Goal: Information Seeking & Learning: Learn about a topic

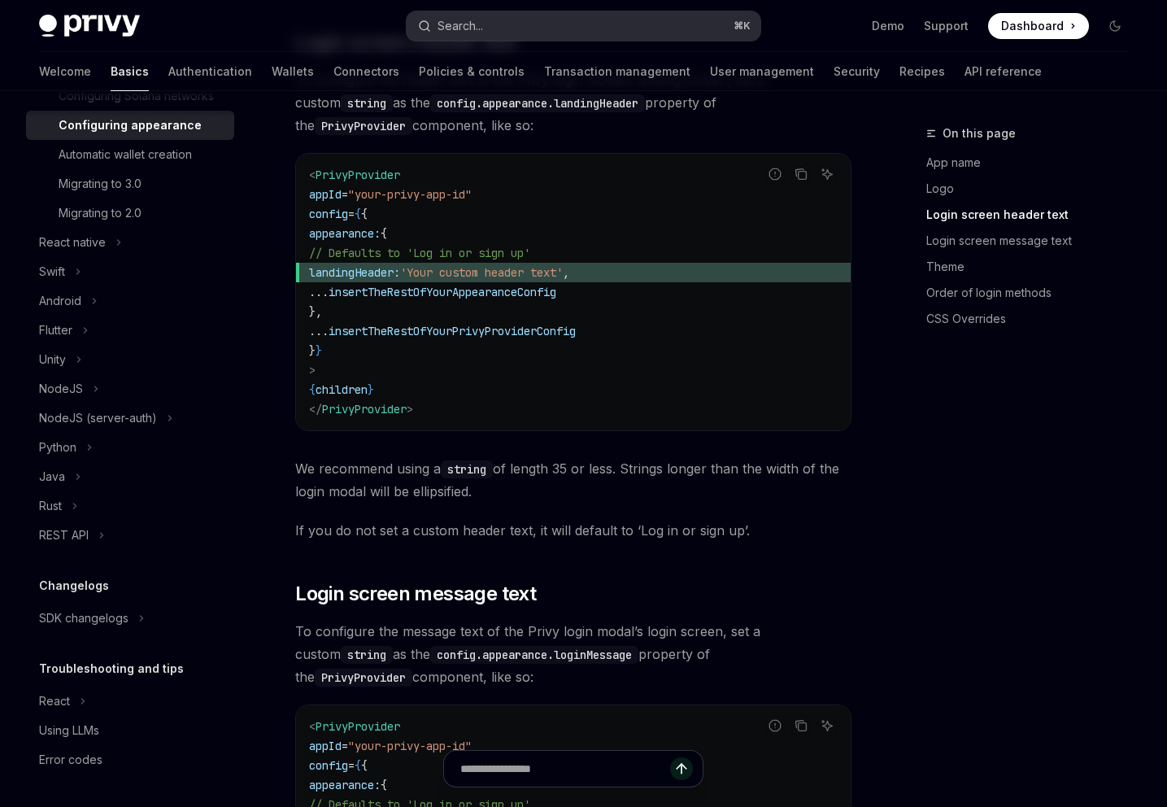
click at [670, 24] on button "Search... ⌘ K" at bounding box center [584, 25] width 355 height 29
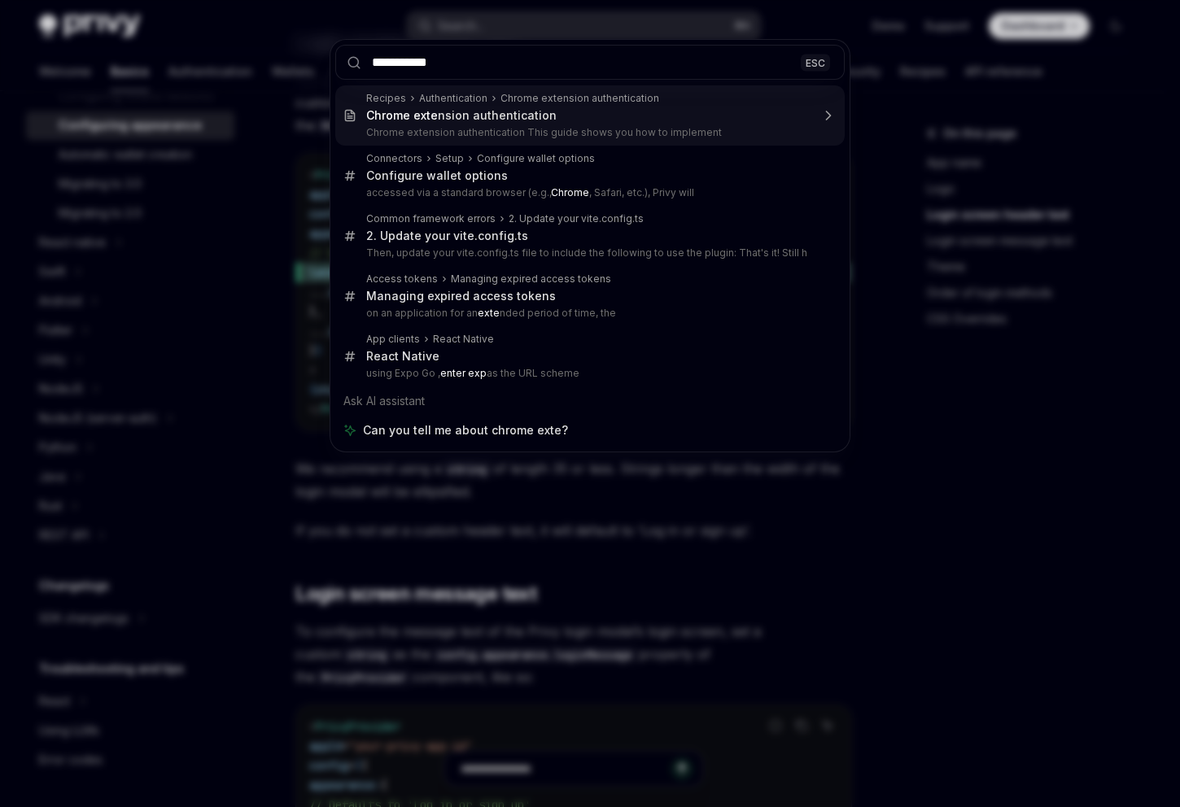
type input "**********"
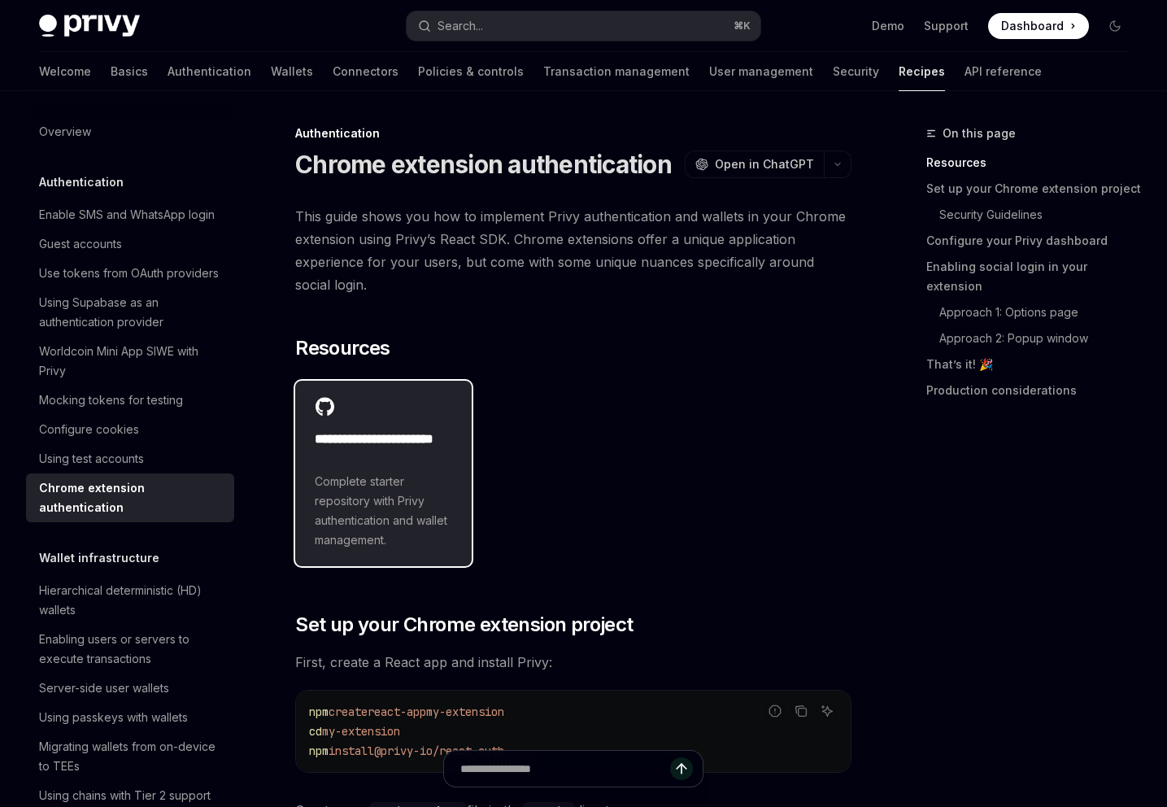
click at [399, 518] on span "Complete starter repository with Privy authentication and wallet management." at bounding box center [383, 511] width 137 height 78
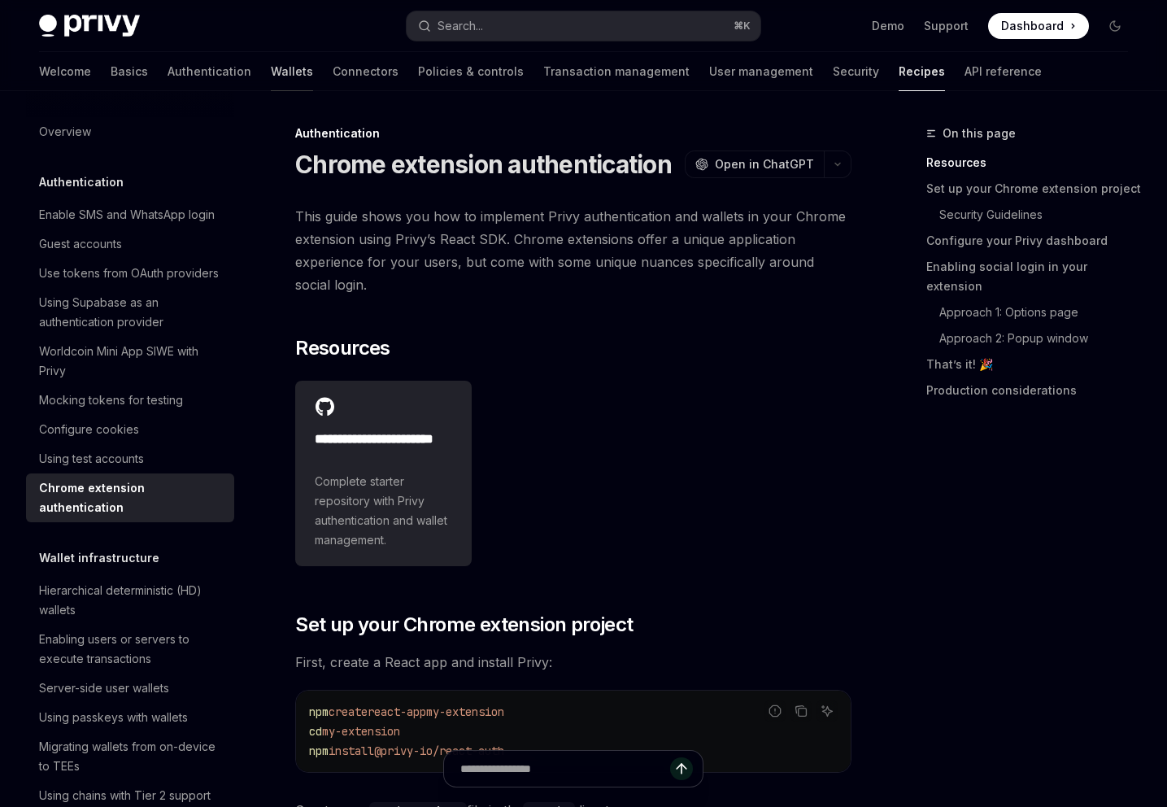
click at [271, 81] on link "Wallets" at bounding box center [292, 71] width 42 height 39
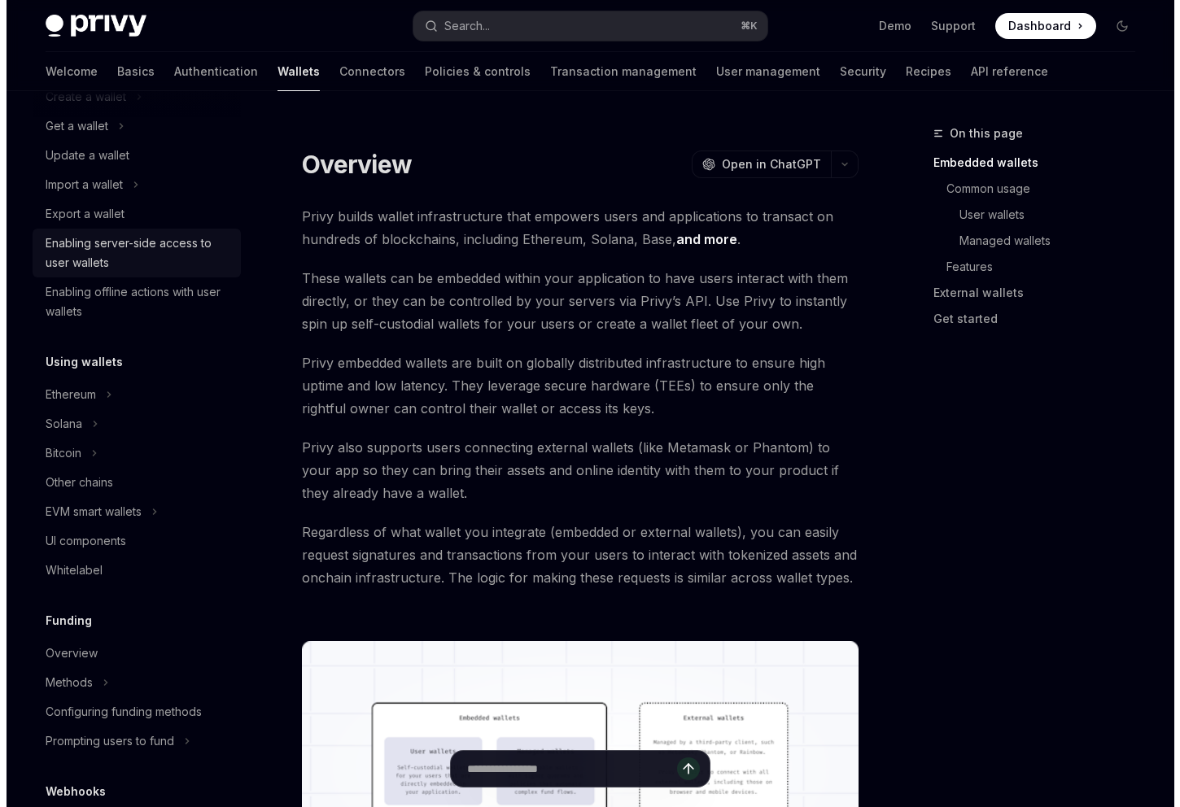
scroll to position [242, 0]
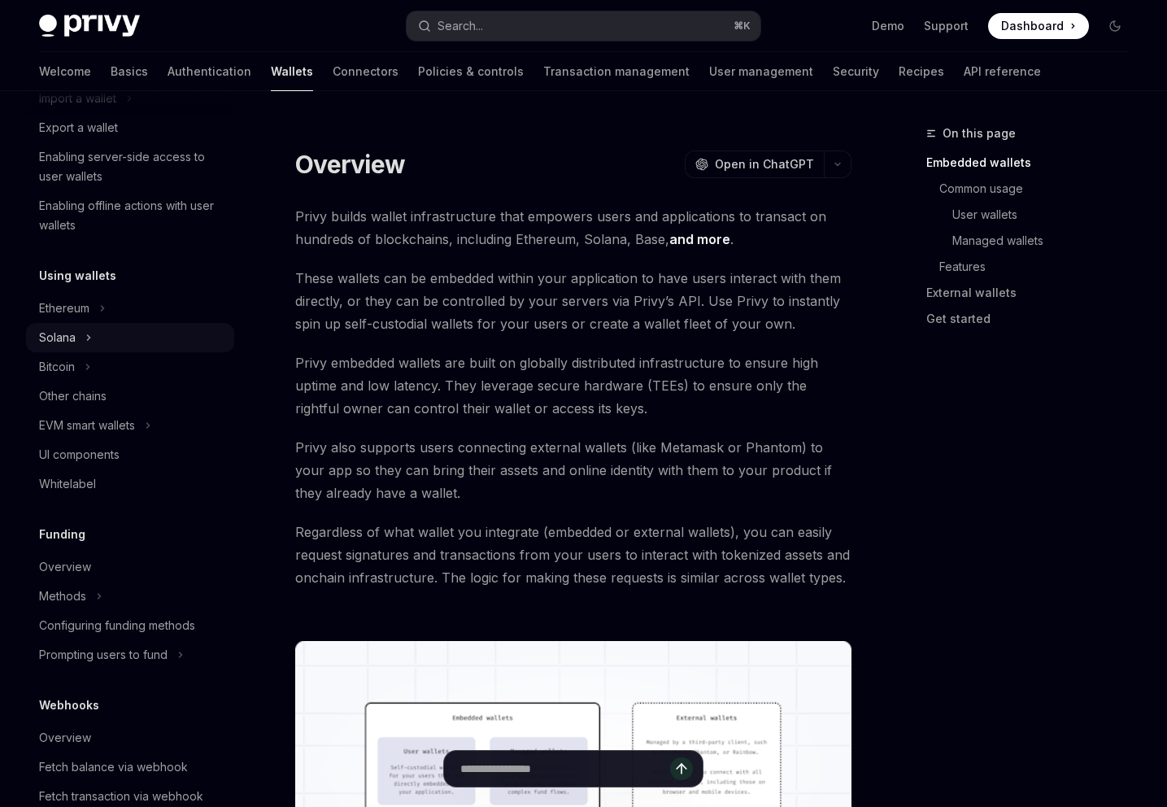
click at [84, 329] on button "Solana" at bounding box center [130, 337] width 208 height 29
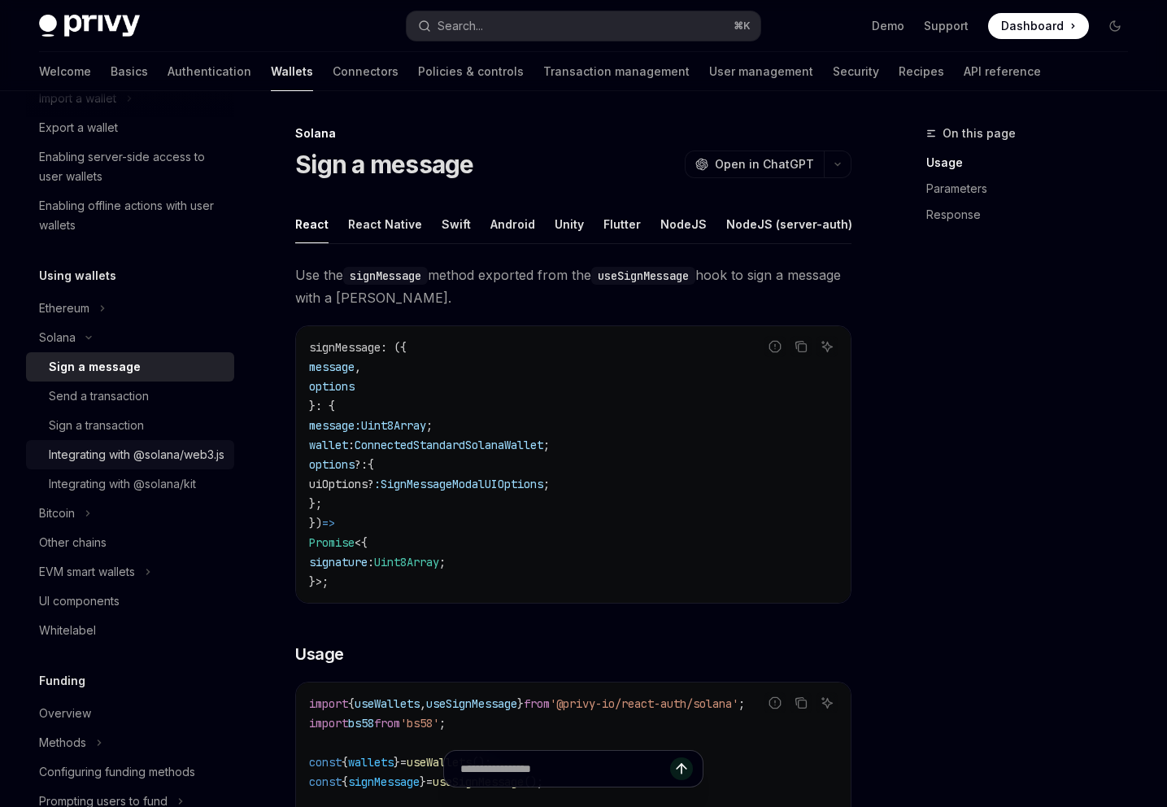
click at [100, 465] on div "Integrating with @solana/web3.js" at bounding box center [137, 455] width 176 height 20
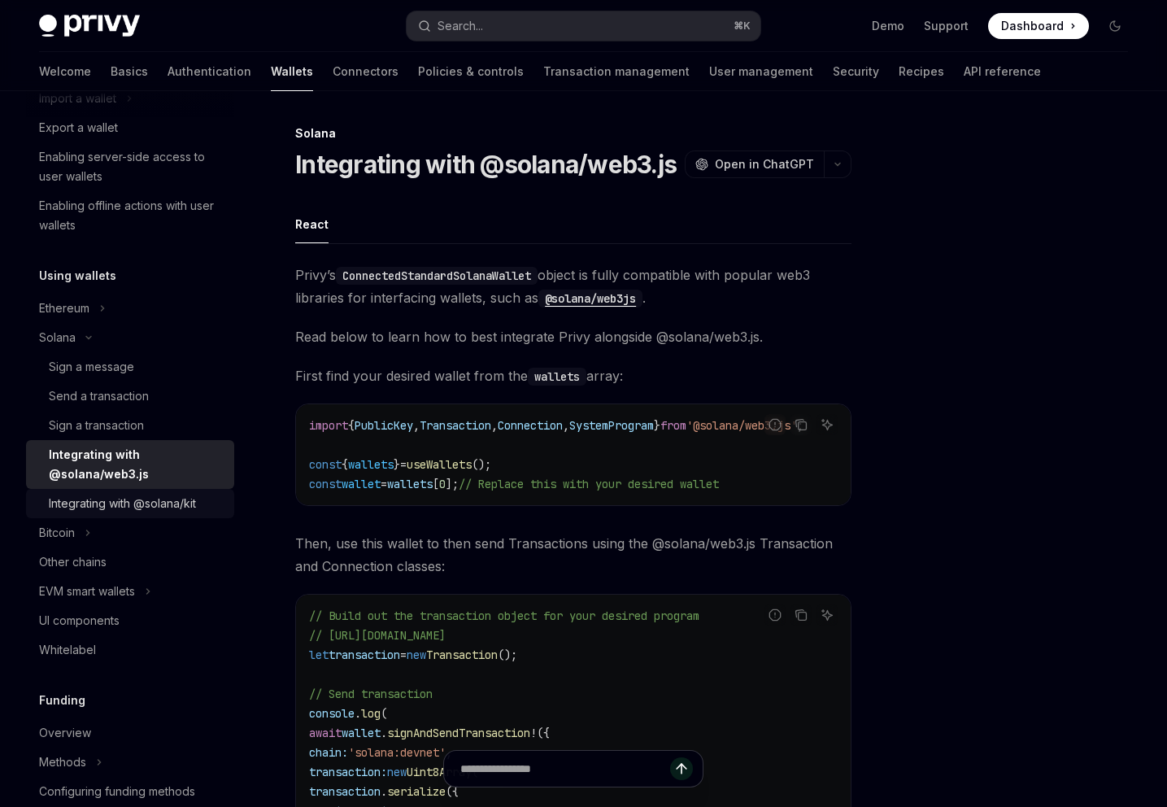
click at [139, 494] on div "Integrating with @solana/kit" at bounding box center [122, 504] width 147 height 20
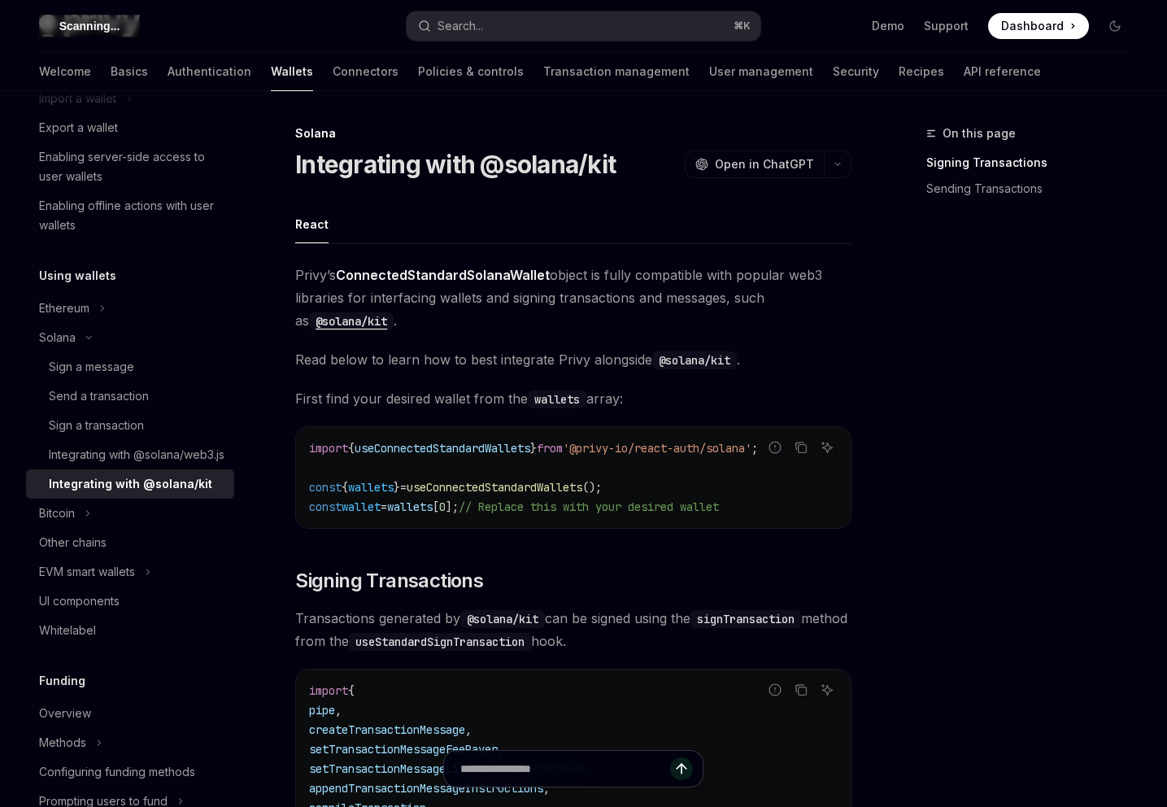
click at [139, 494] on div "Integrating with @solana/kit" at bounding box center [131, 484] width 164 height 20
click at [609, 21] on button "Search... ⌘ K" at bounding box center [584, 25] width 355 height 29
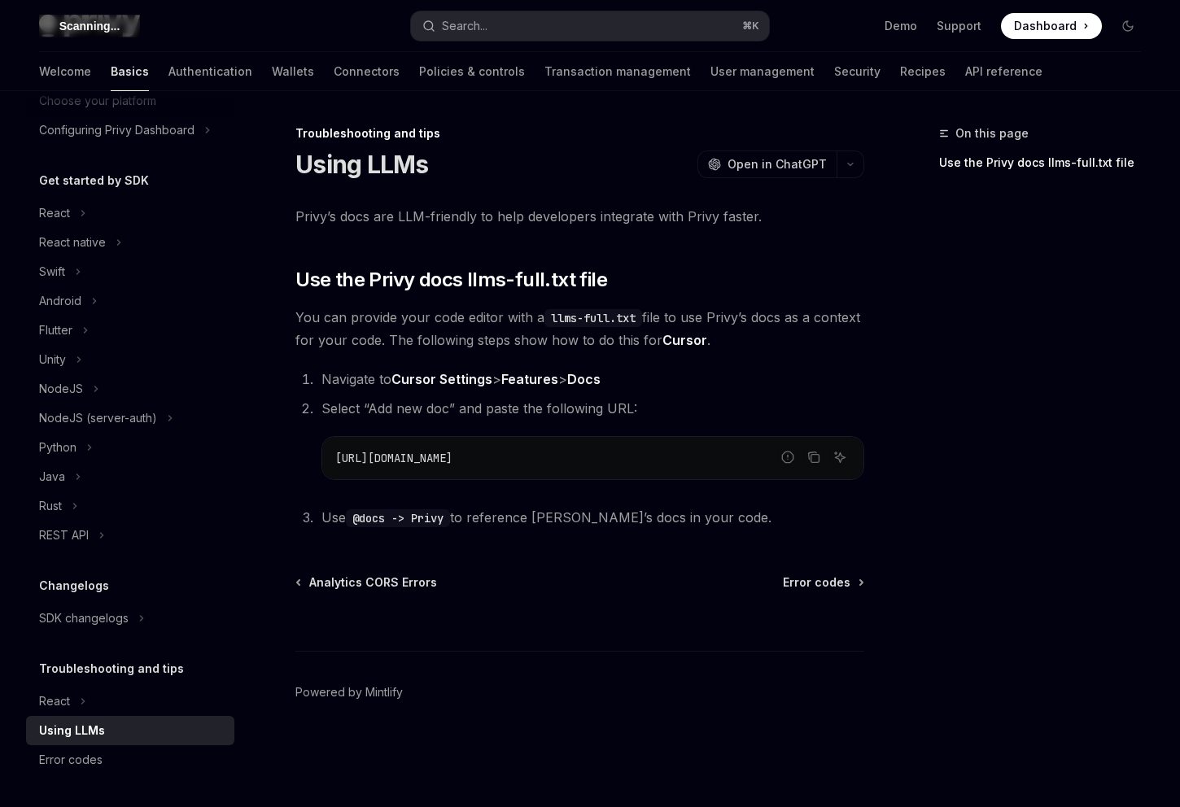
scroll to position [117, 0]
click at [816, 461] on icon "Copy the contents from the code block" at bounding box center [813, 457] width 13 height 13
type textarea "*"
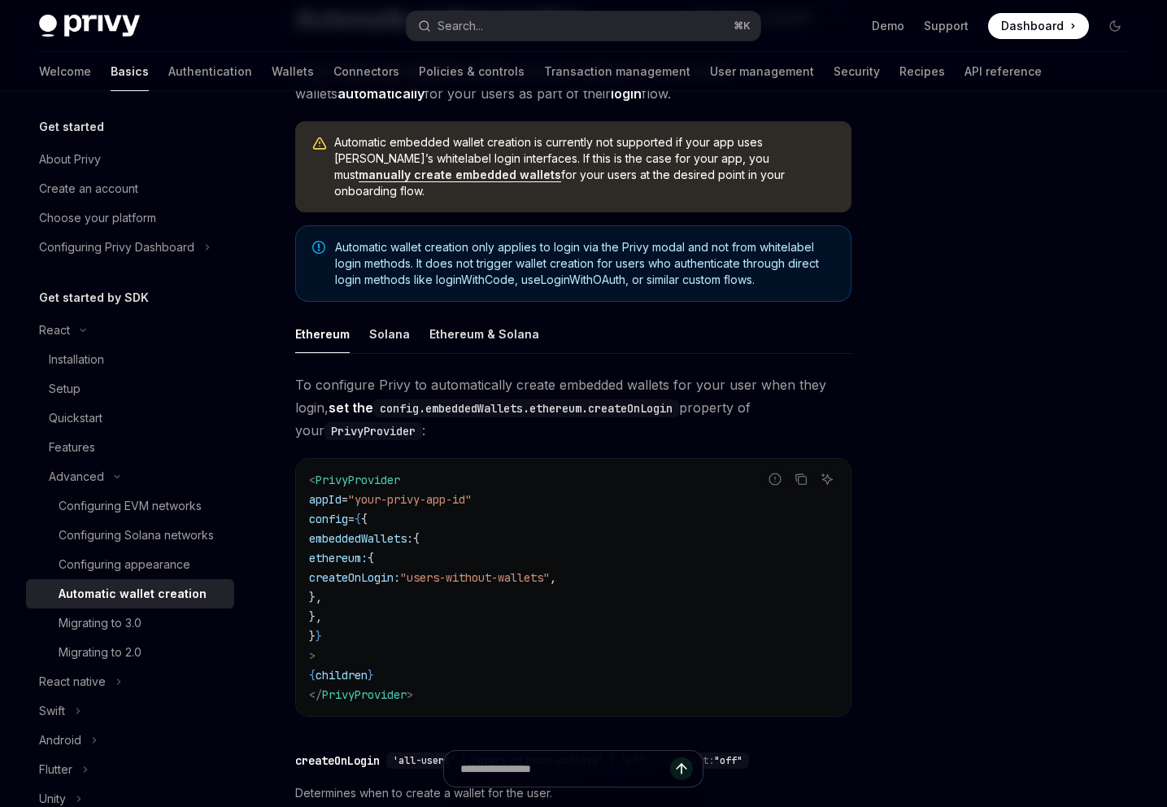
scroll to position [292, 0]
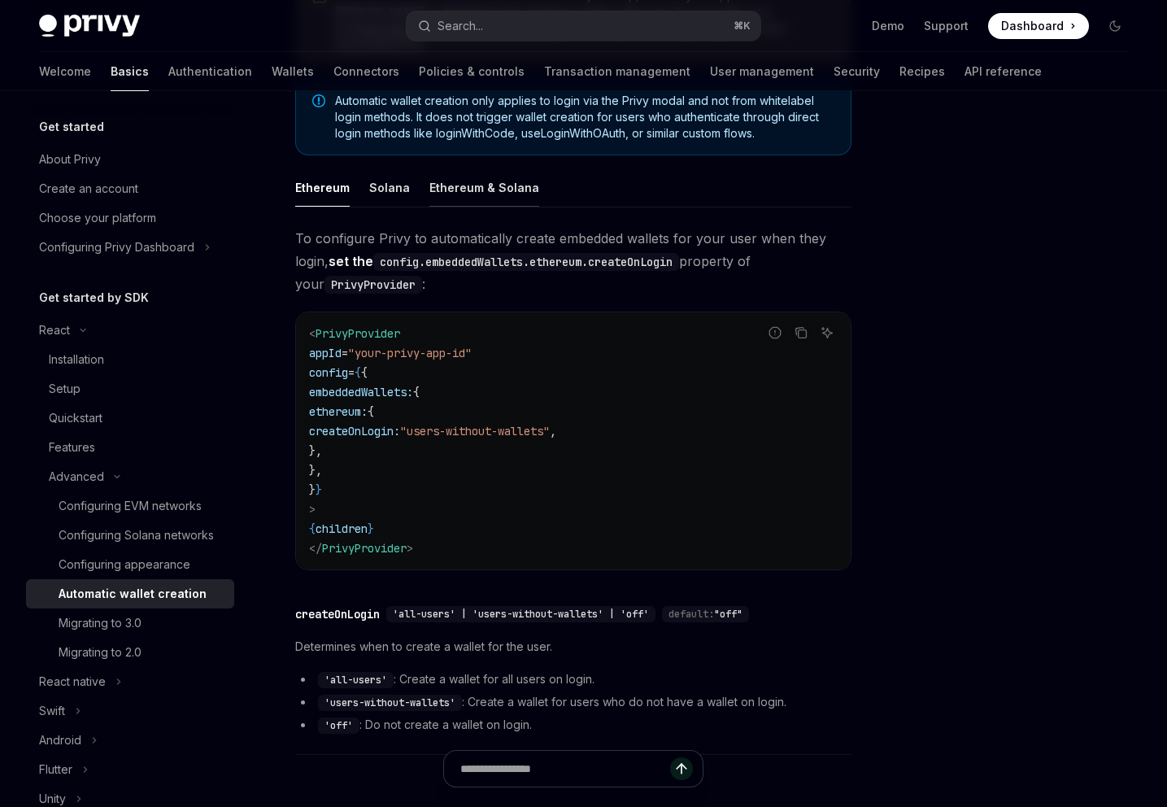
click at [434, 170] on div "Ethereum & Solana" at bounding box center [485, 187] width 110 height 38
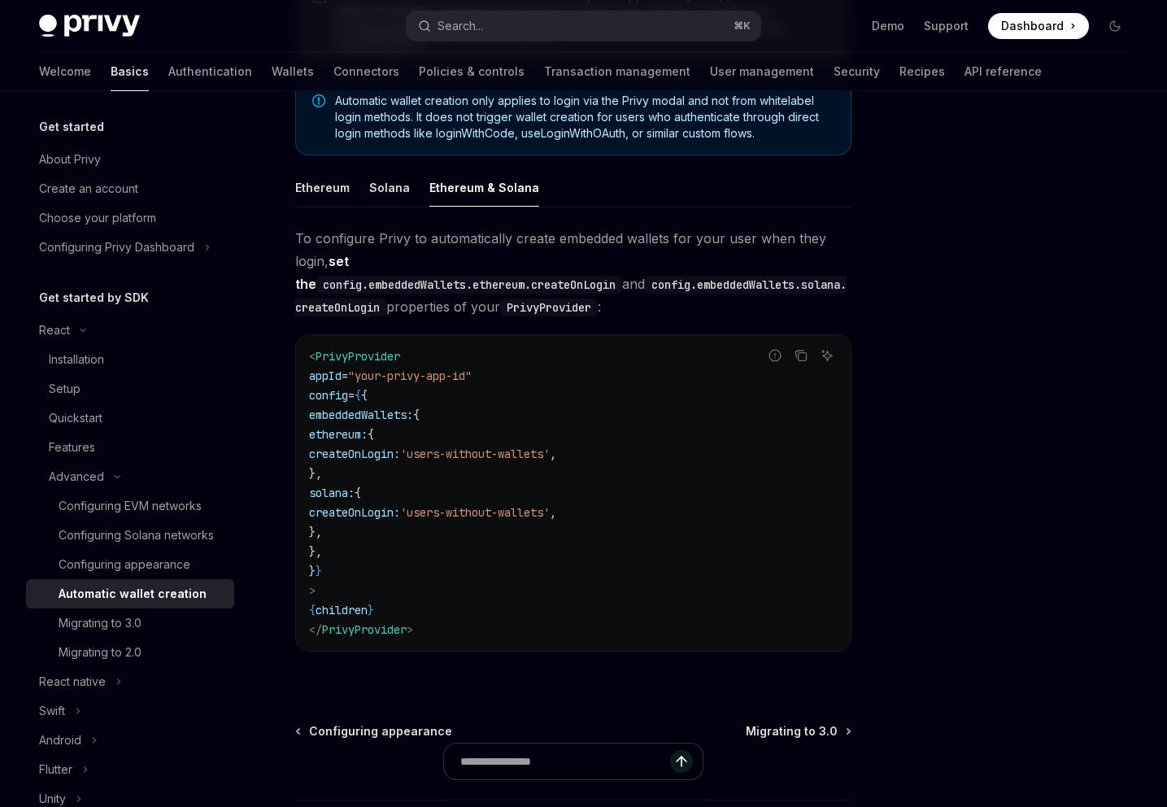
click at [439, 171] on div "Ethereum & Solana" at bounding box center [485, 187] width 110 height 38
type textarea "*"
click at [317, 228] on span "To configure Privy to automatically create embedded wallets for your user when …" at bounding box center [573, 272] width 556 height 91
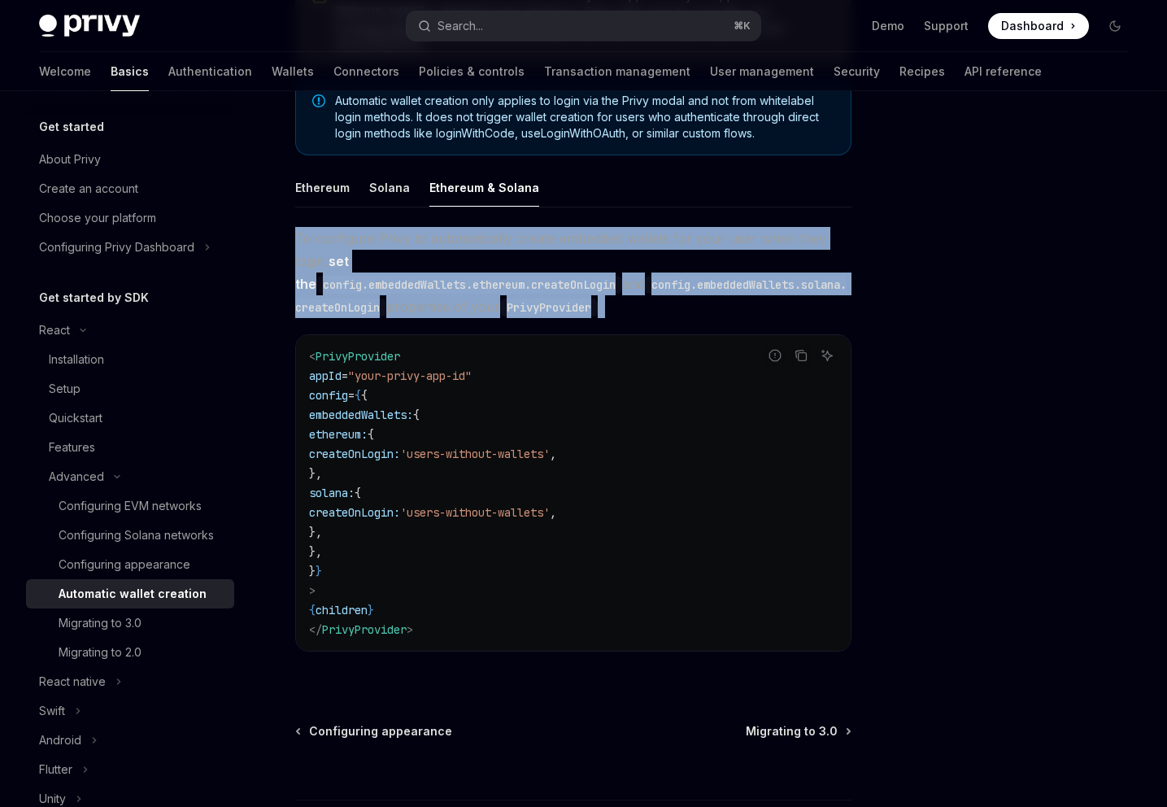
click at [317, 228] on span "To configure Privy to automatically create embedded wallets for your user when …" at bounding box center [573, 272] width 556 height 91
drag, startPoint x: 317, startPoint y: 228, endPoint x: 325, endPoint y: 237, distance: 11.6
click at [325, 237] on span "To configure Privy to automatically create embedded wallets for your user when …" at bounding box center [573, 272] width 556 height 91
copy div "To configure Privy to automatically create embedded wallets for your user when …"
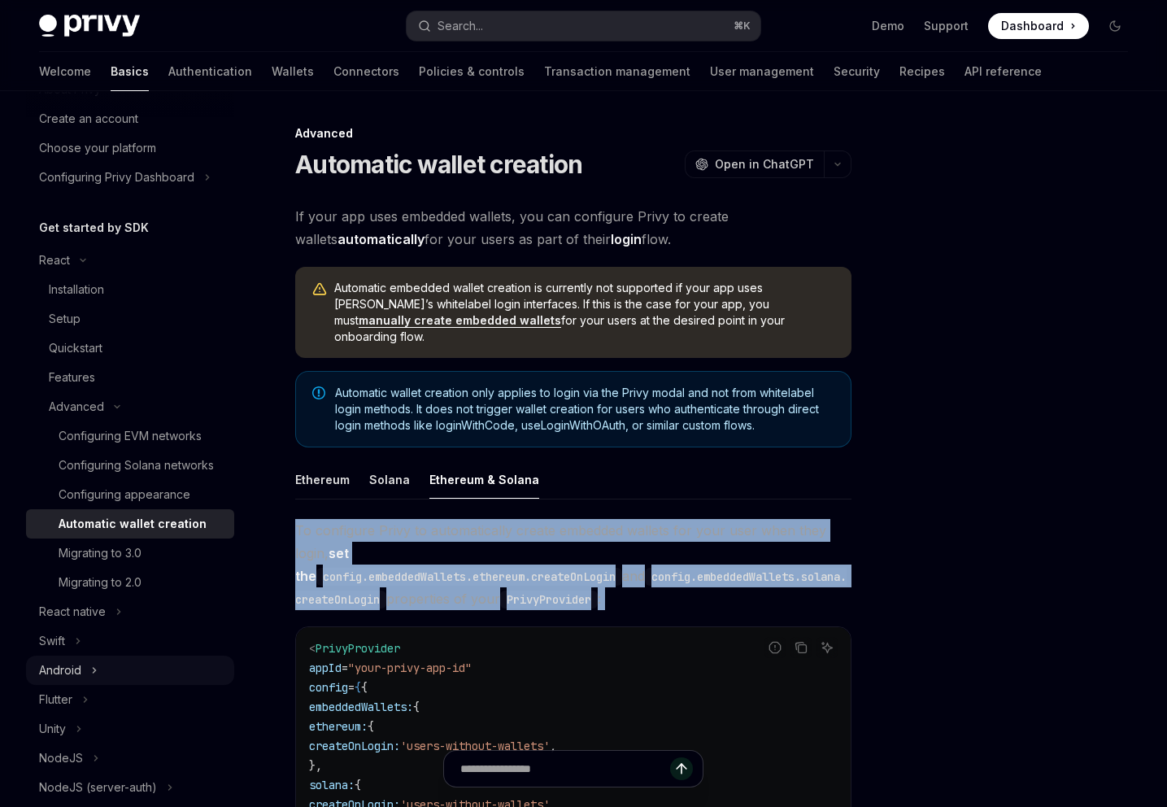
scroll to position [315, 0]
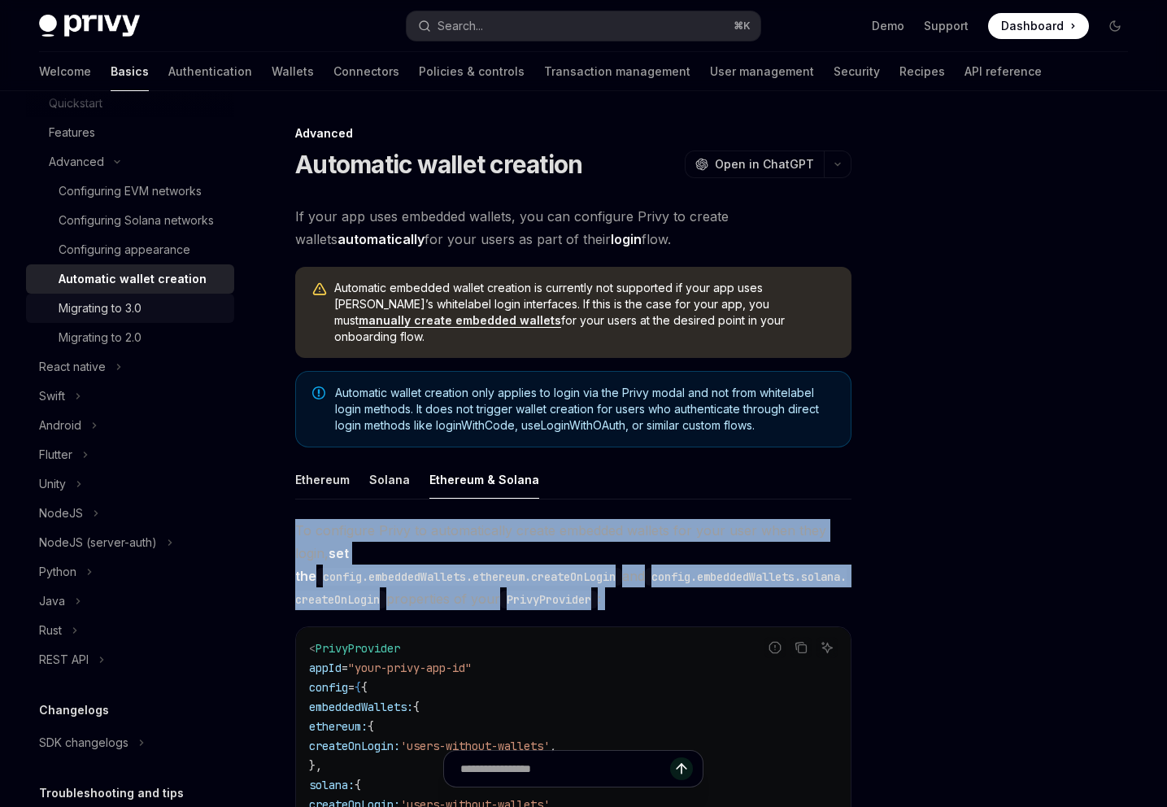
click at [63, 318] on div "Migrating to 3.0" at bounding box center [100, 309] width 83 height 20
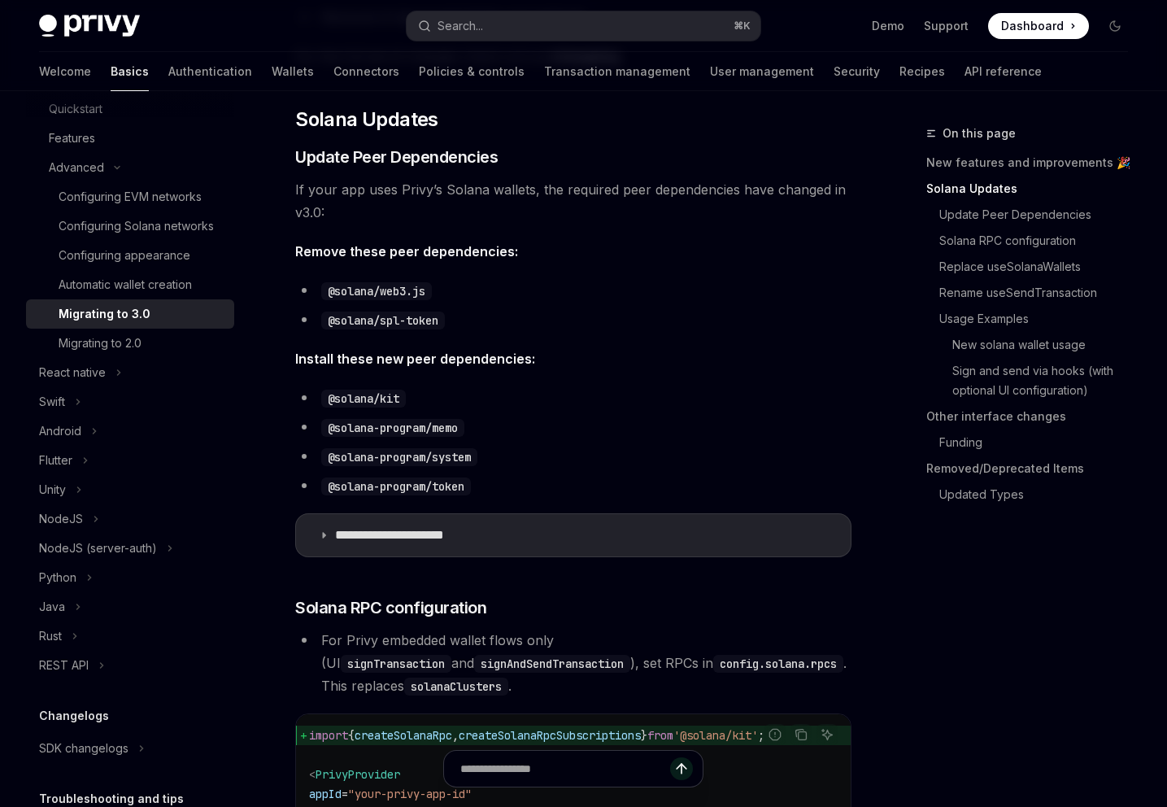
scroll to position [251, 0]
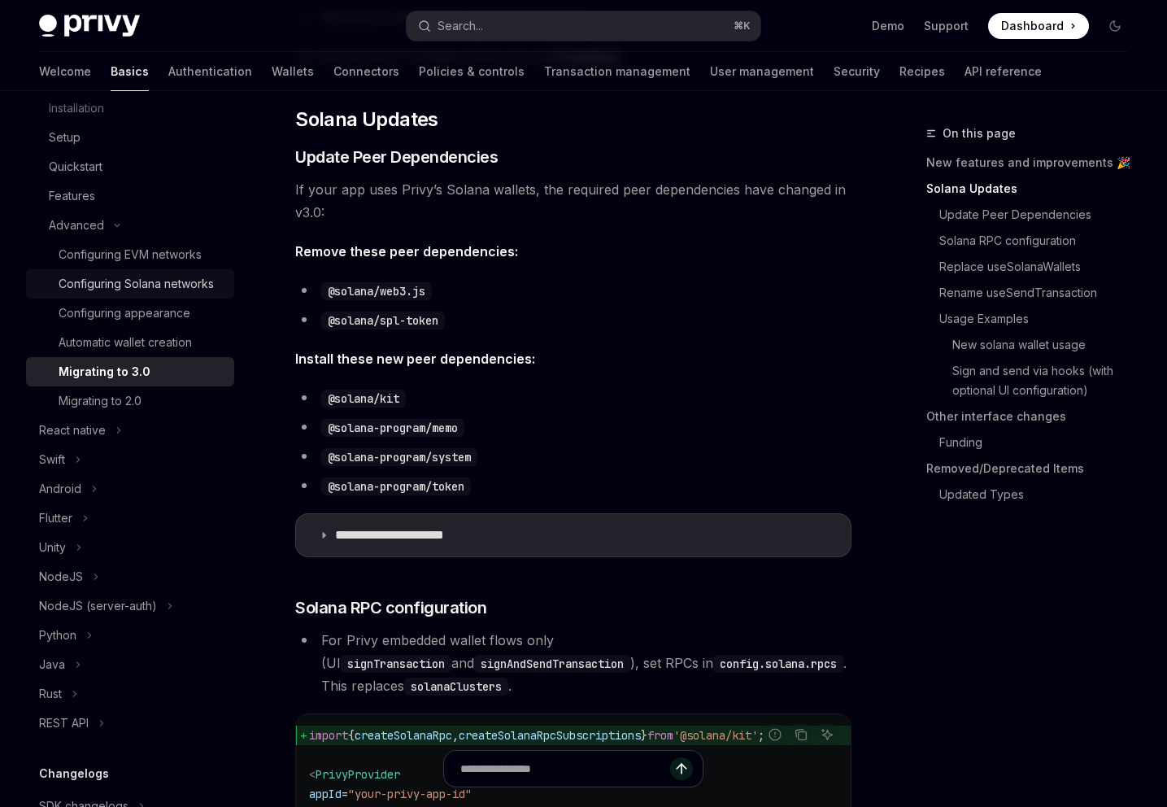
click at [146, 294] on div "Configuring Solana networks" at bounding box center [136, 284] width 155 height 20
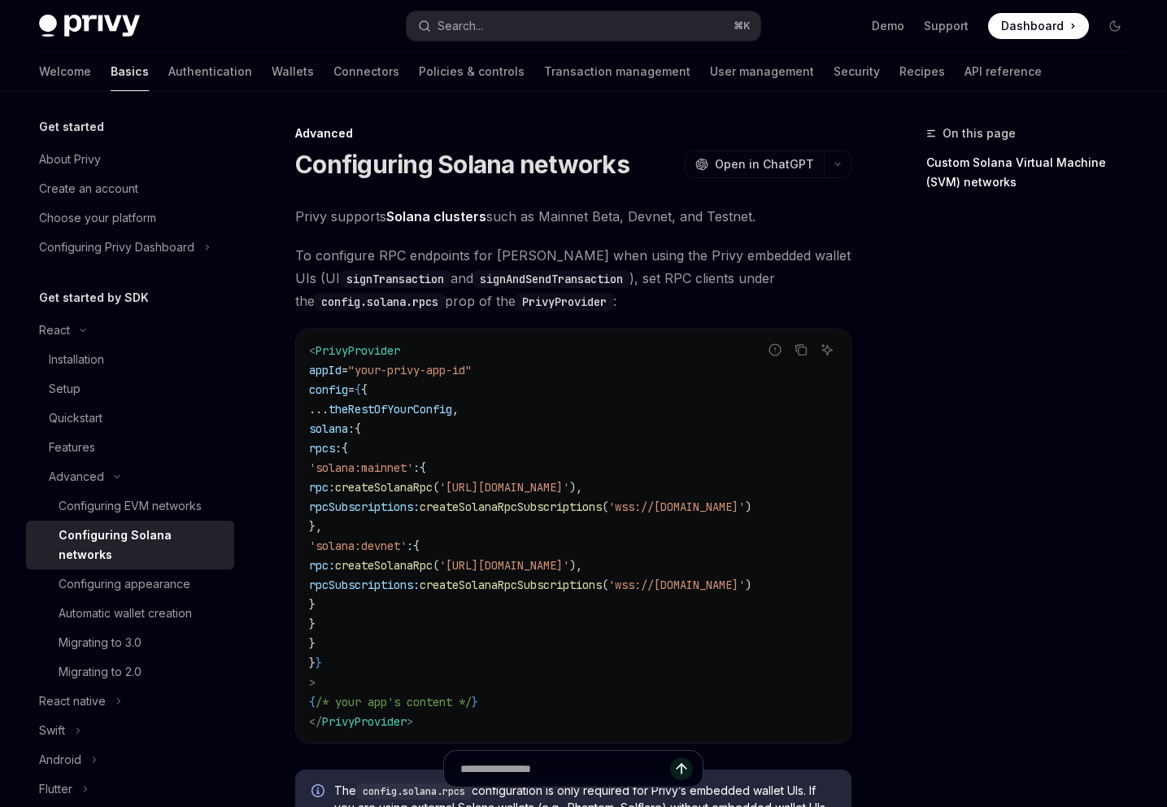
click at [116, 265] on div "Get started About Privy Create an account Choose your platform Configuring Priv…" at bounding box center [130, 675] width 208 height 1116
click at [117, 254] on div "Configuring Privy Dashboard" at bounding box center [116, 248] width 155 height 20
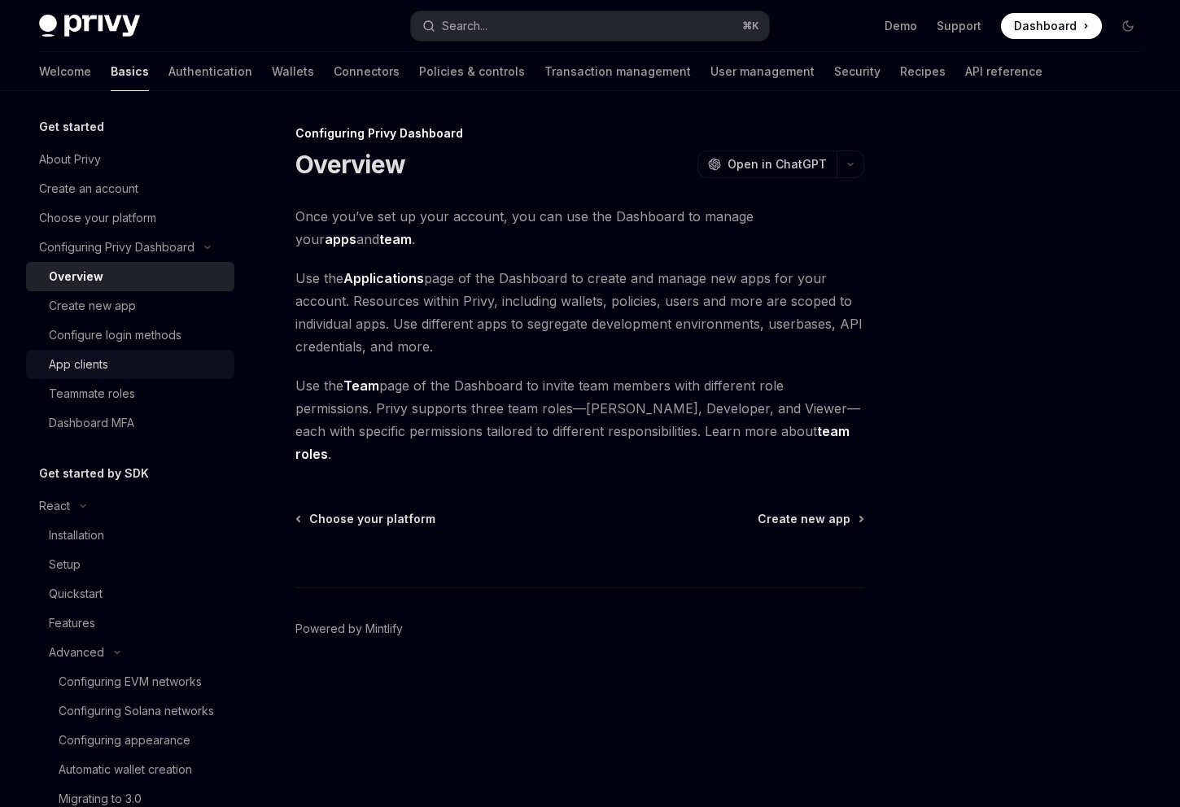
click at [105, 370] on div "App clients" at bounding box center [78, 365] width 59 height 20
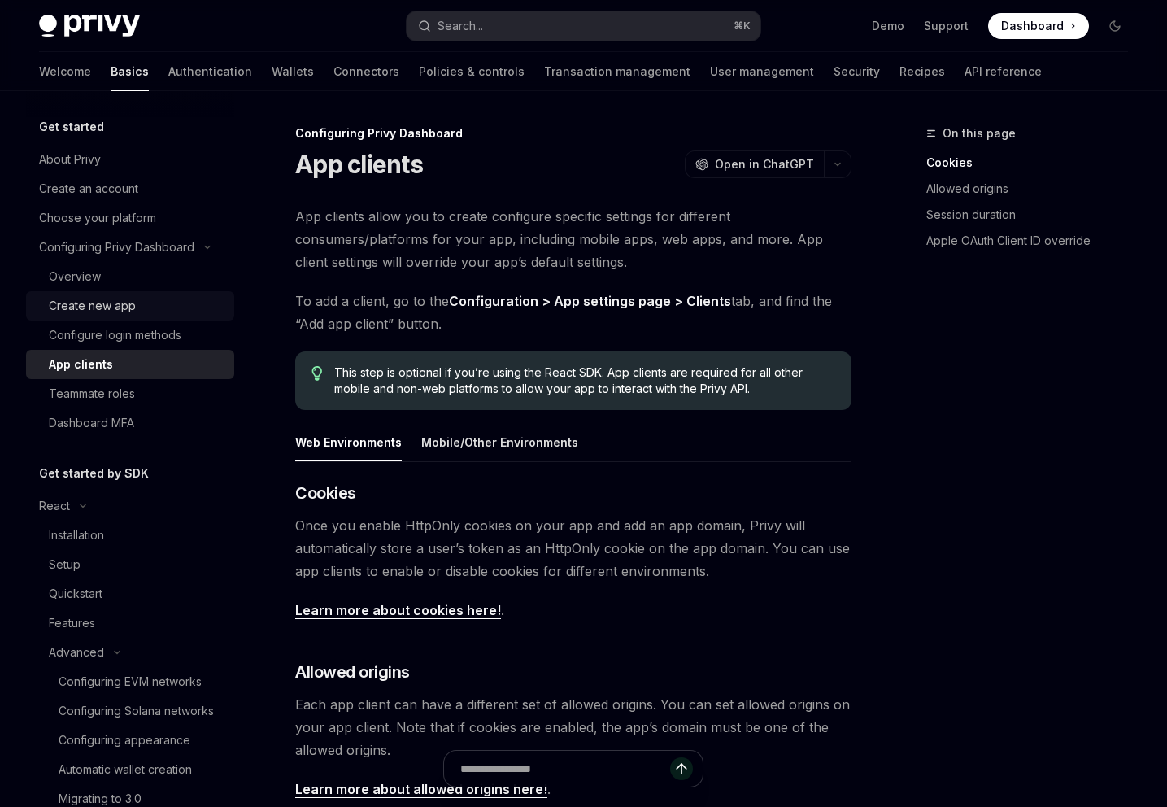
click at [74, 305] on div "Create new app" at bounding box center [92, 306] width 87 height 20
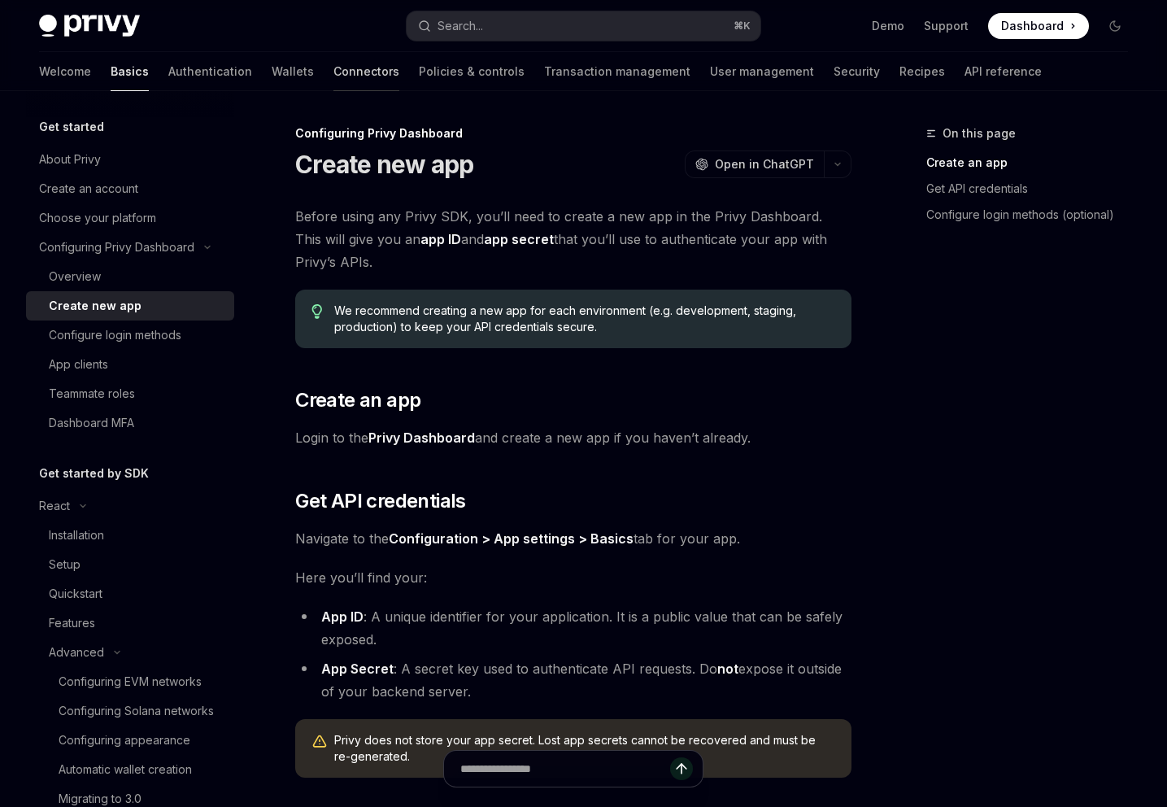
click at [334, 80] on link "Connectors" at bounding box center [367, 71] width 66 height 39
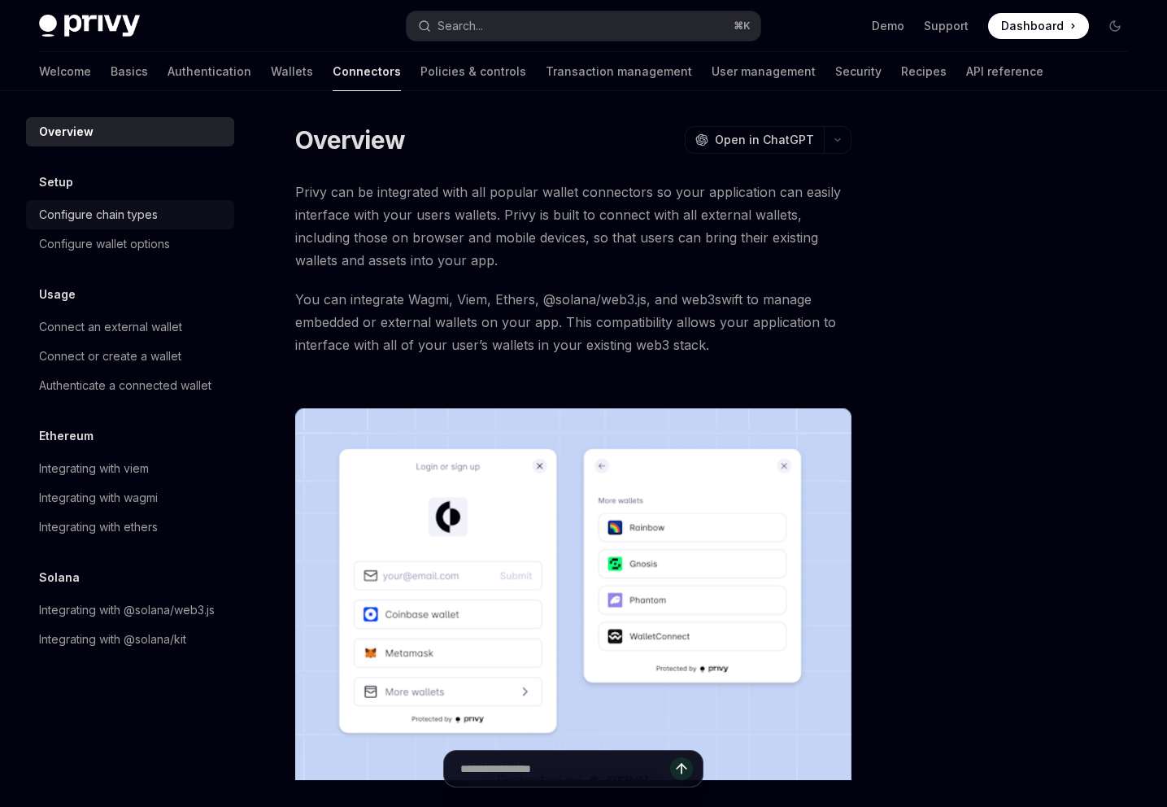
click at [133, 219] on div "Configure chain types" at bounding box center [98, 215] width 119 height 20
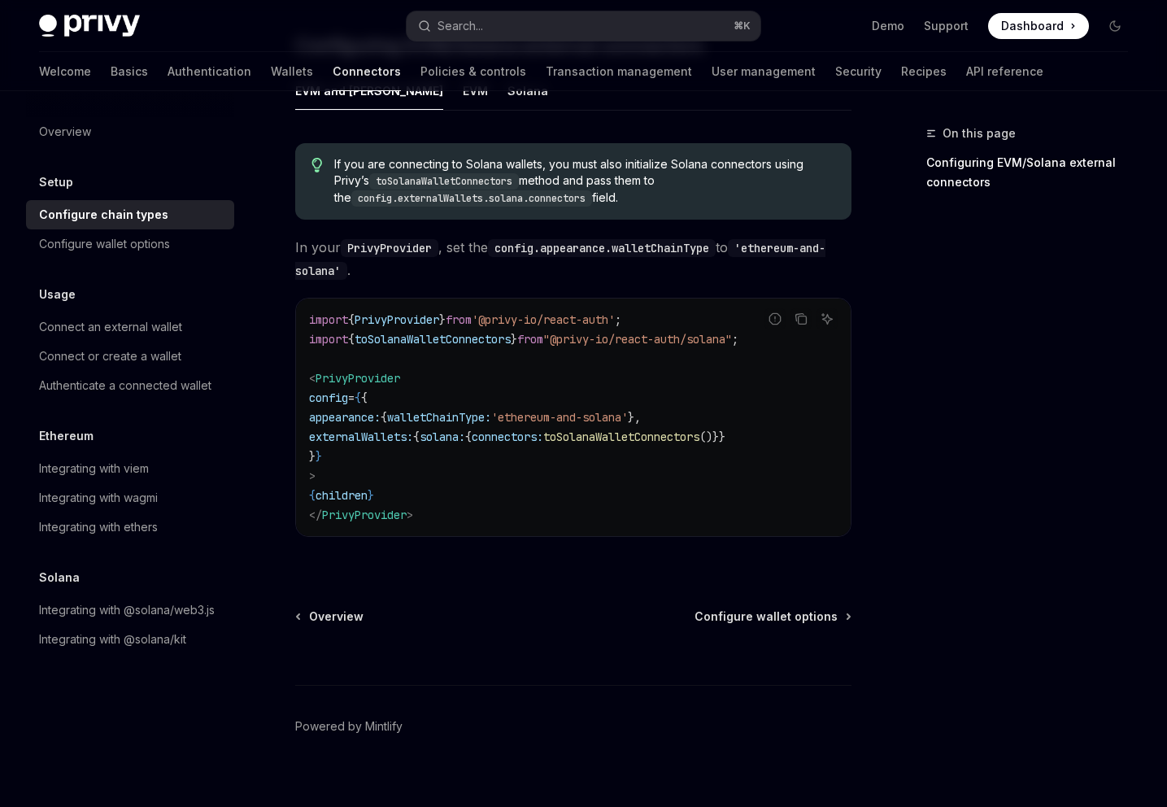
scroll to position [304, 0]
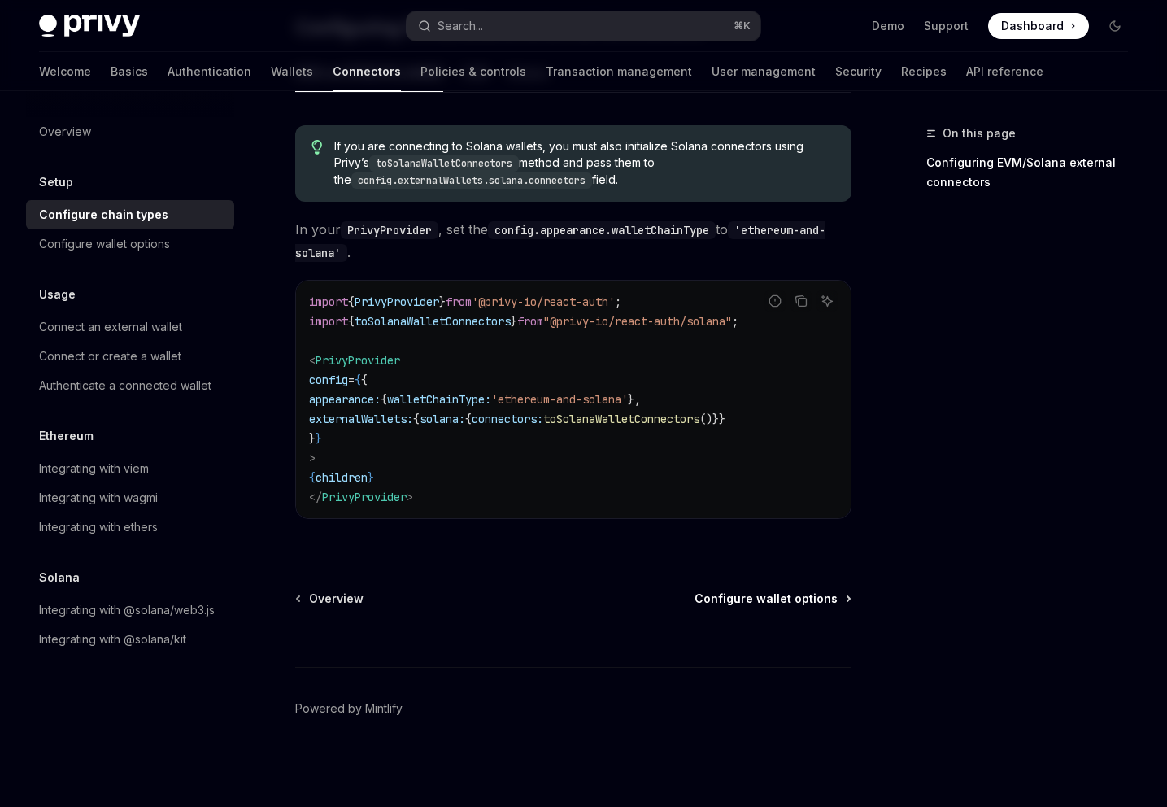
click at [818, 603] on span "Configure wallet options" at bounding box center [766, 599] width 143 height 16
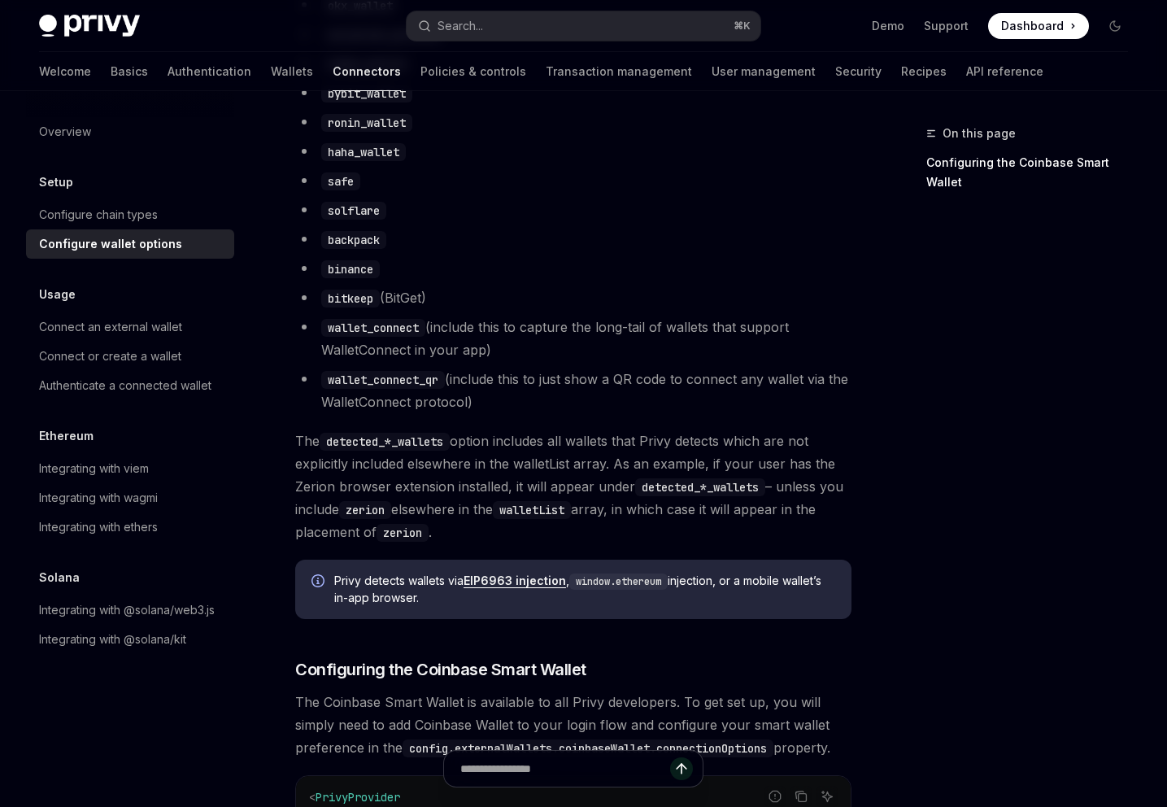
scroll to position [1425, 0]
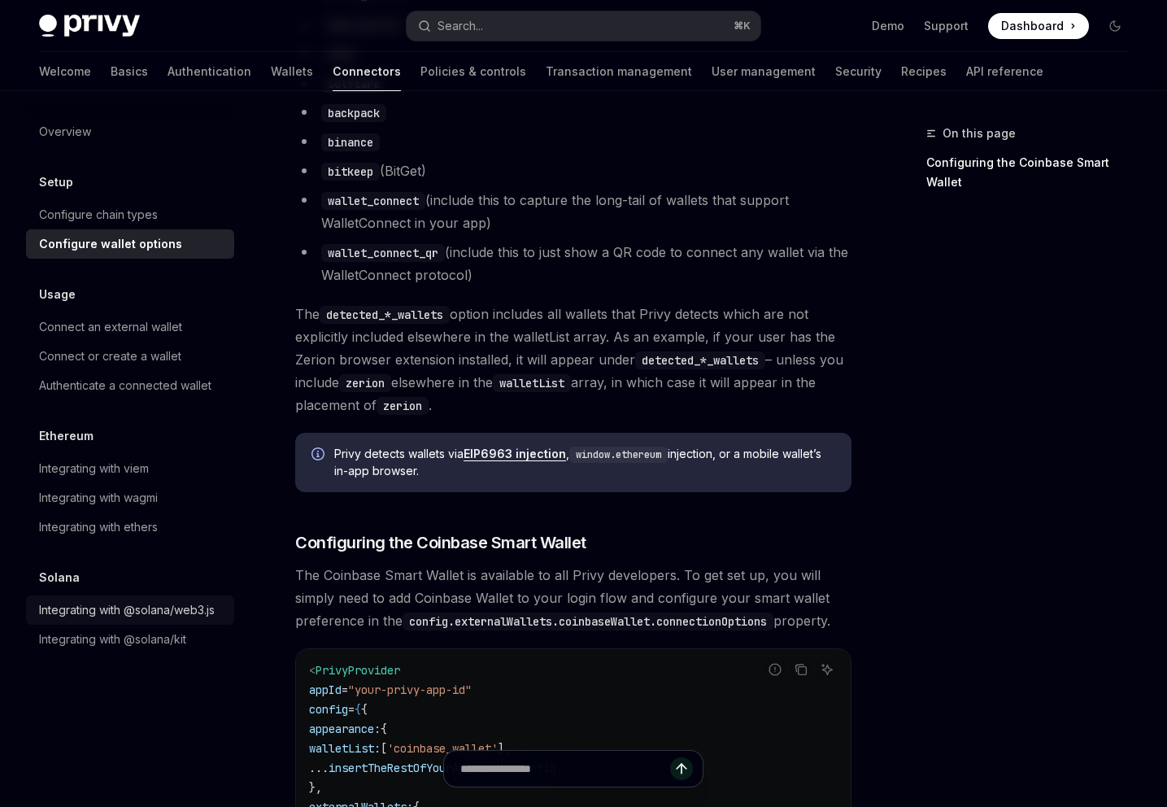
click at [122, 605] on div "Integrating with @solana/web3.js" at bounding box center [127, 610] width 176 height 20
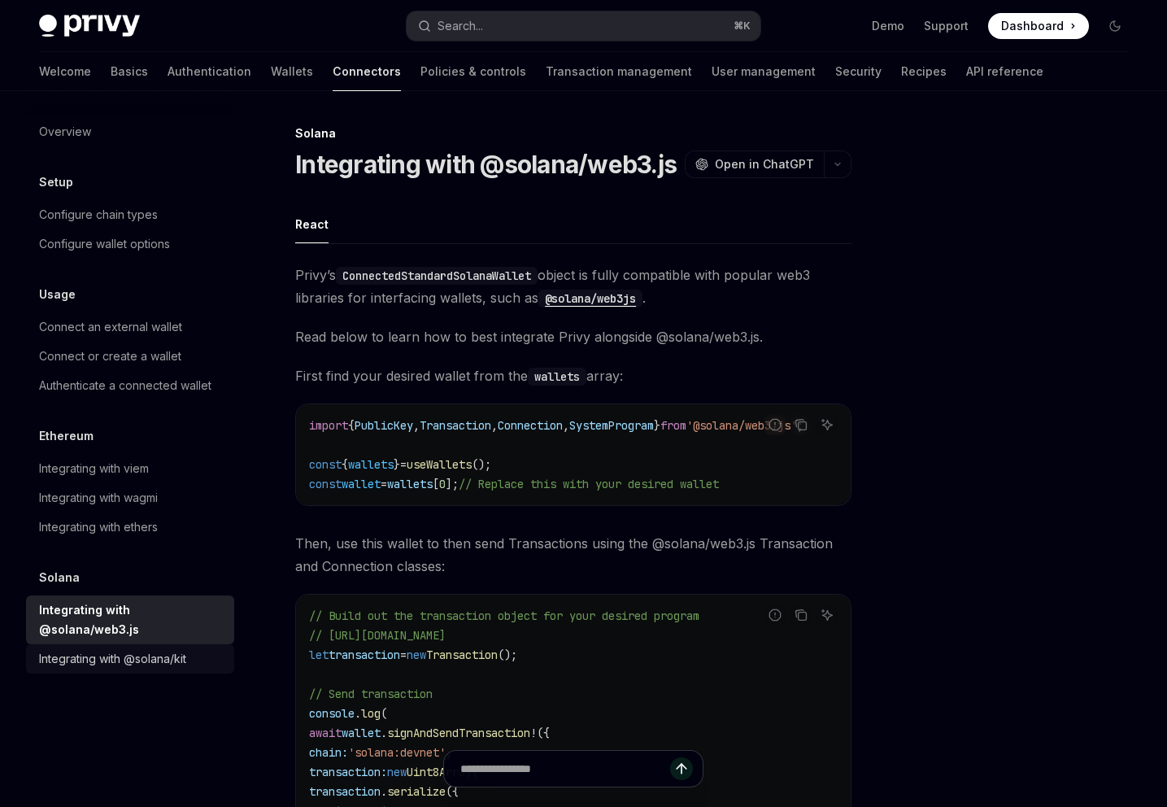
click at [124, 649] on div "Integrating with @solana/kit" at bounding box center [112, 659] width 147 height 20
type textarea "*"
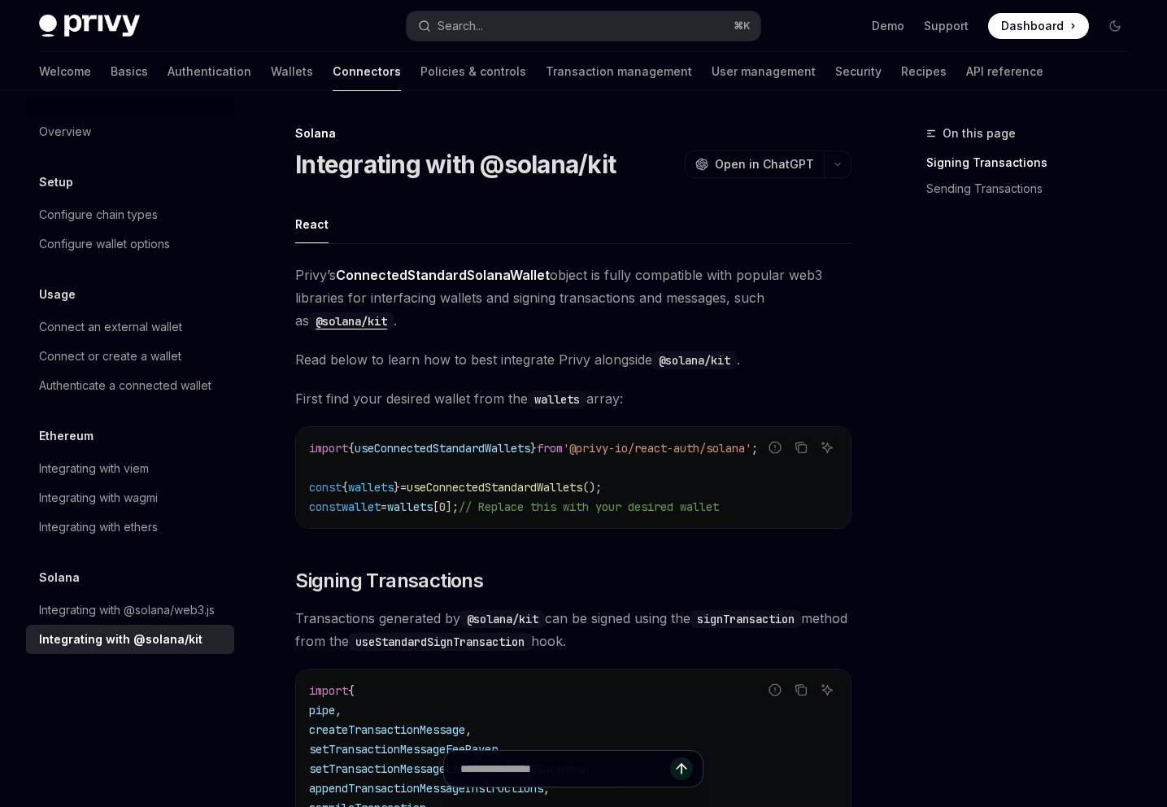
type textarea "*"
